Goal: Find specific page/section: Find specific page/section

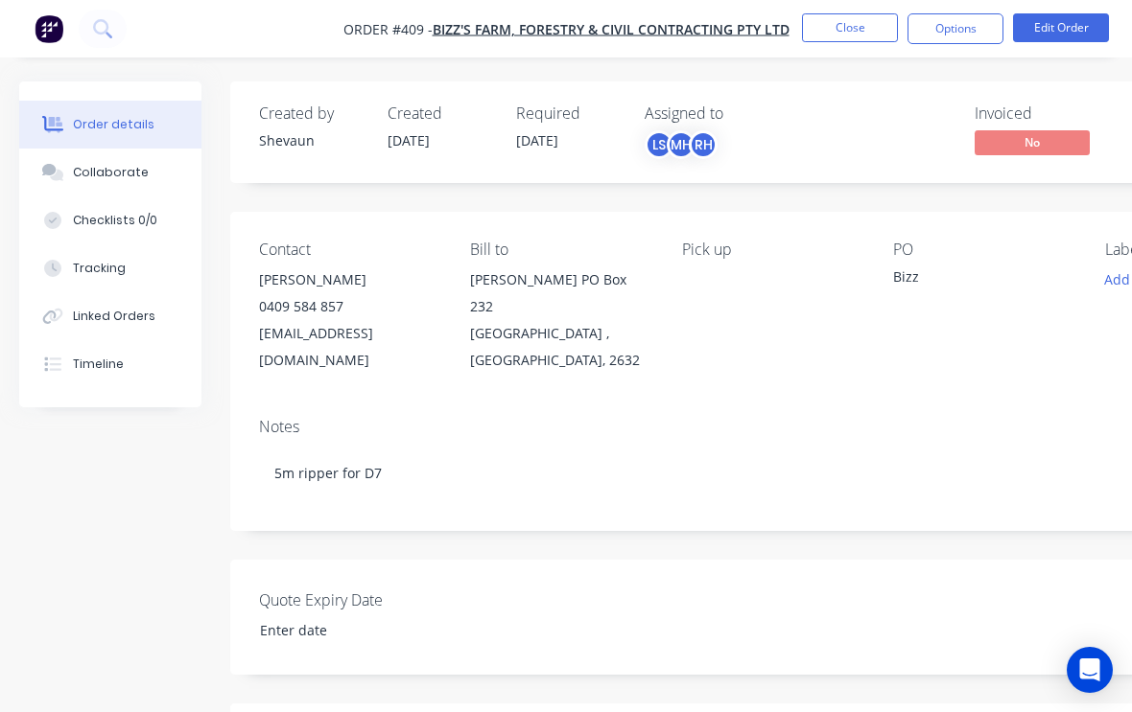
scroll to position [0, 201]
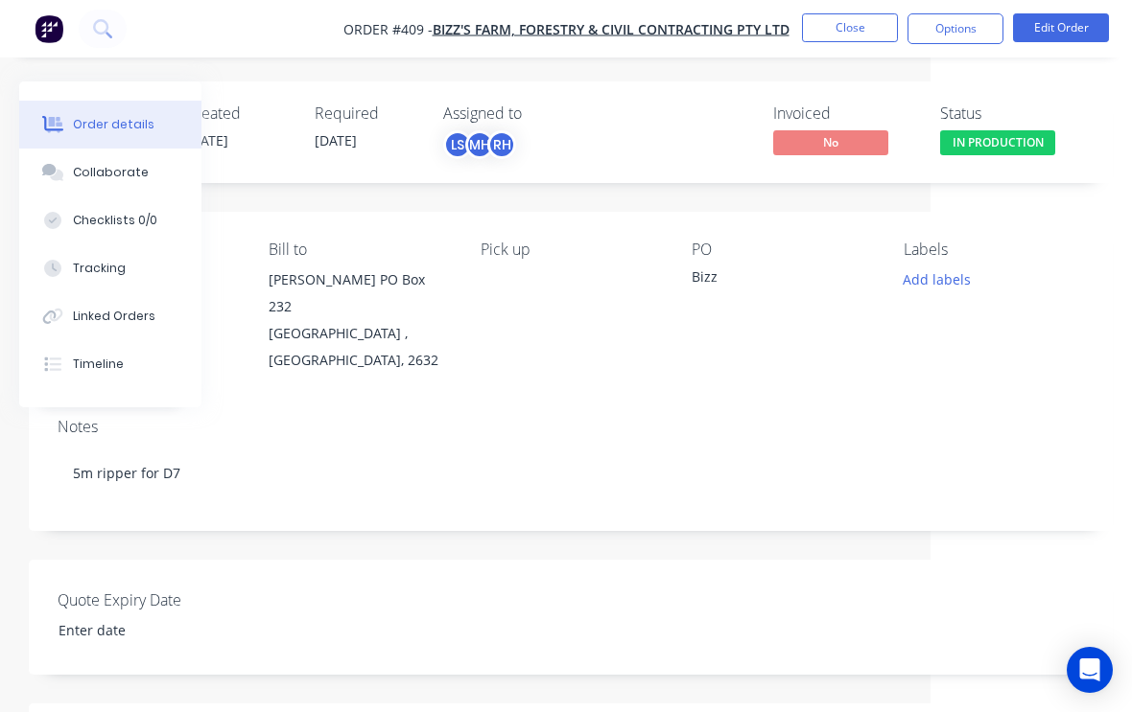
click at [854, 17] on button "Close" at bounding box center [850, 27] width 96 height 29
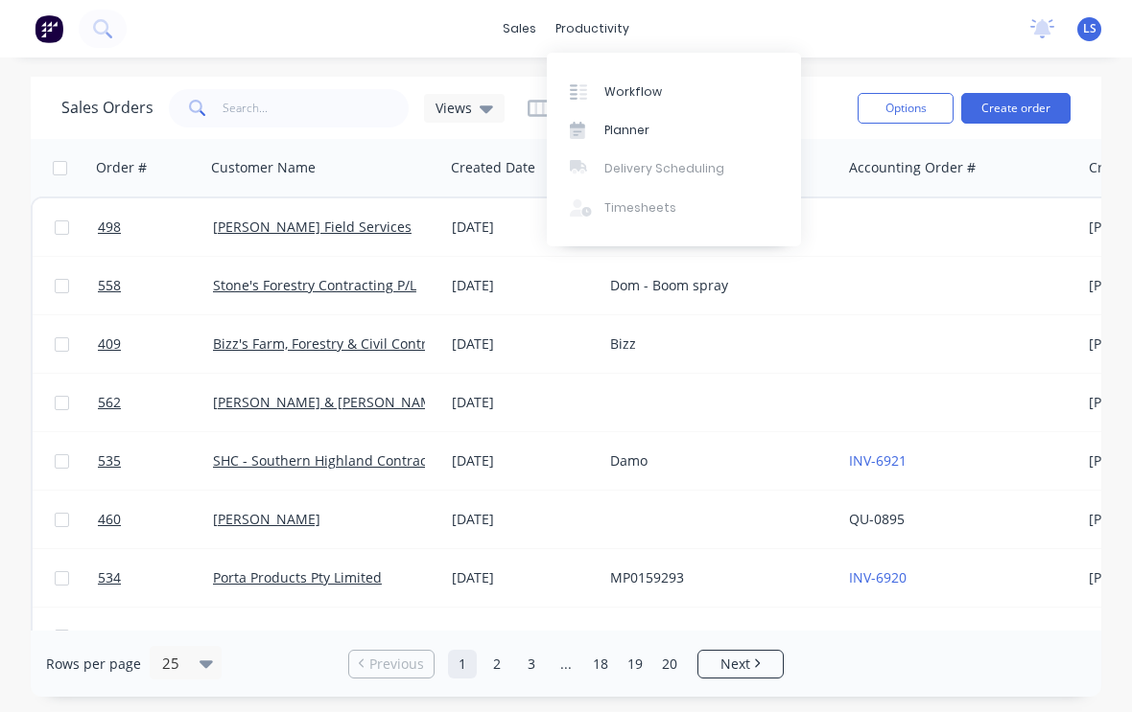
click at [648, 82] on link "Workflow" at bounding box center [674, 91] width 254 height 38
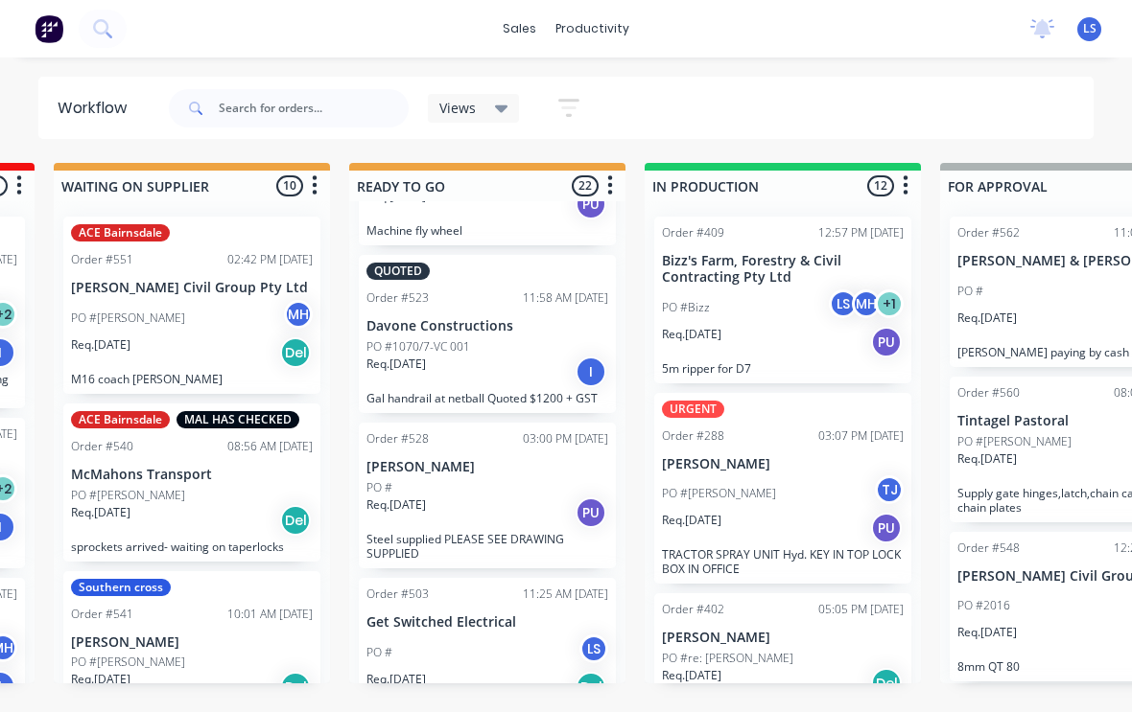
scroll to position [2976, 0]
